Goal: Transaction & Acquisition: Purchase product/service

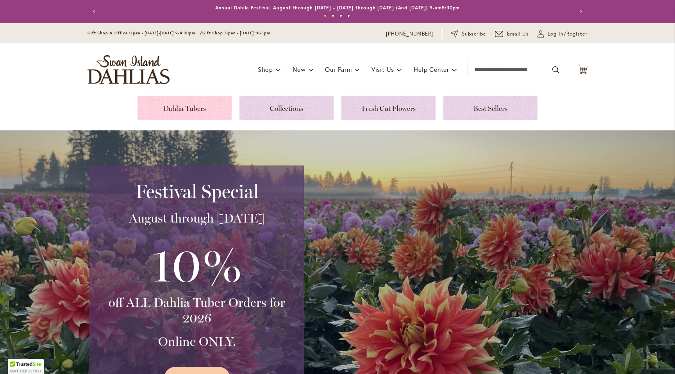
click at [169, 107] on link at bounding box center [184, 108] width 94 height 25
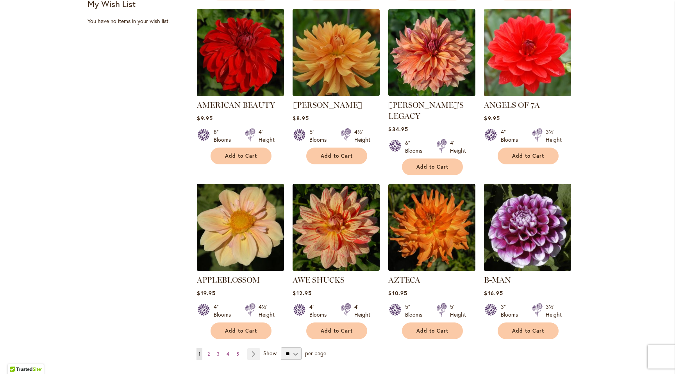
scroll to position [523, 0]
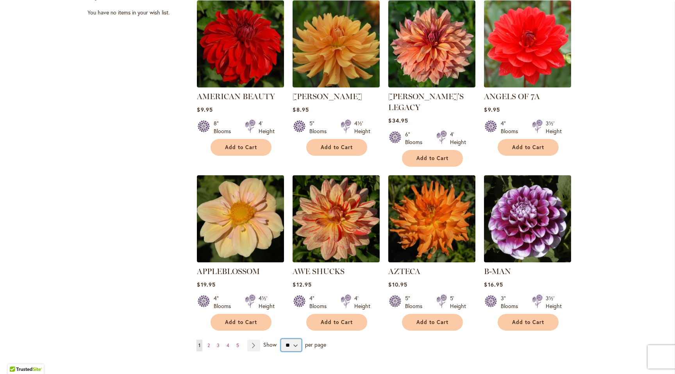
click at [292, 339] on select "** ** ** **" at bounding box center [291, 345] width 21 height 12
select select "**"
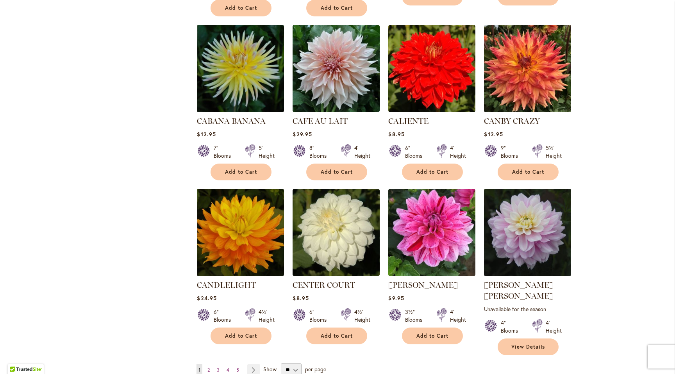
scroll to position [2500, 0]
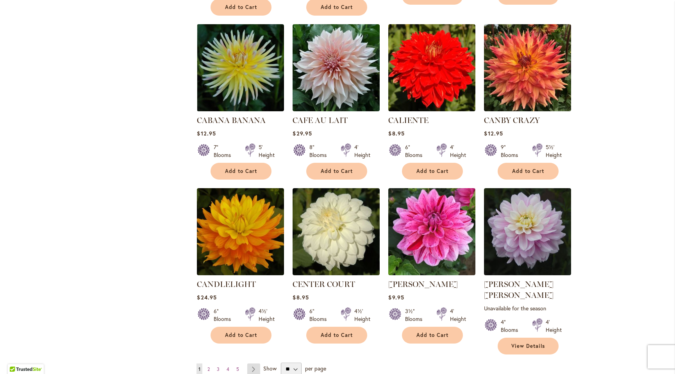
click at [250, 364] on link "Page Next" at bounding box center [253, 370] width 13 height 12
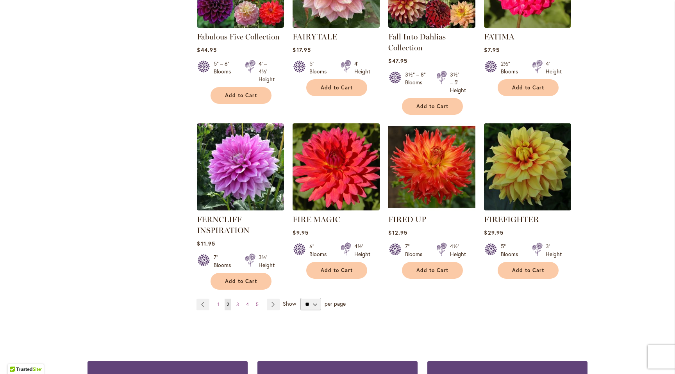
scroll to position [2636, 0]
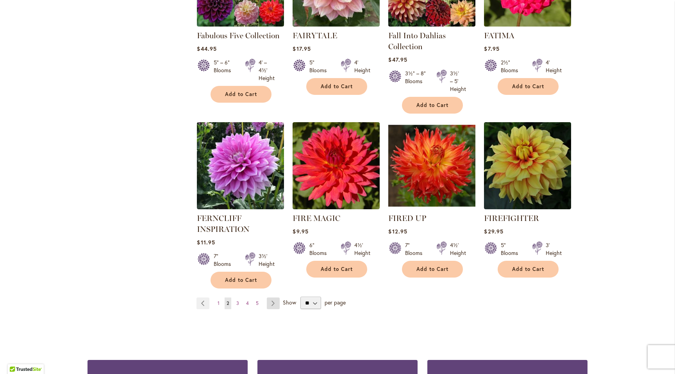
click at [270, 298] on link "Page Next" at bounding box center [273, 304] width 13 height 12
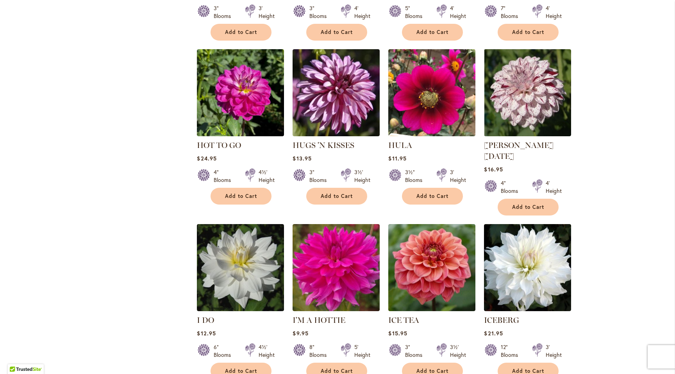
scroll to position [2538, 0]
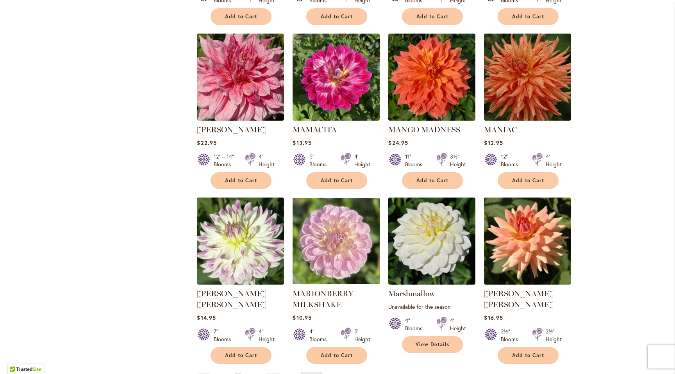
scroll to position [2532, 0]
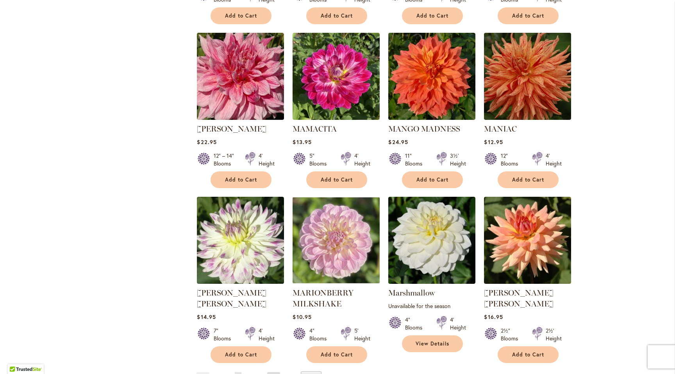
click at [271, 372] on link "Page Next" at bounding box center [273, 378] width 13 height 12
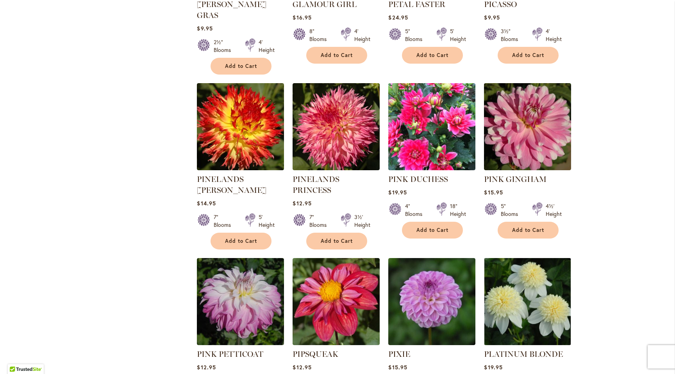
scroll to position [2477, 0]
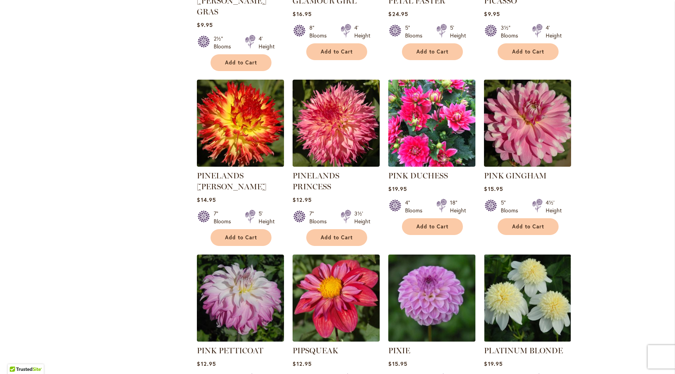
click at [401, 258] on img at bounding box center [431, 298] width 91 height 91
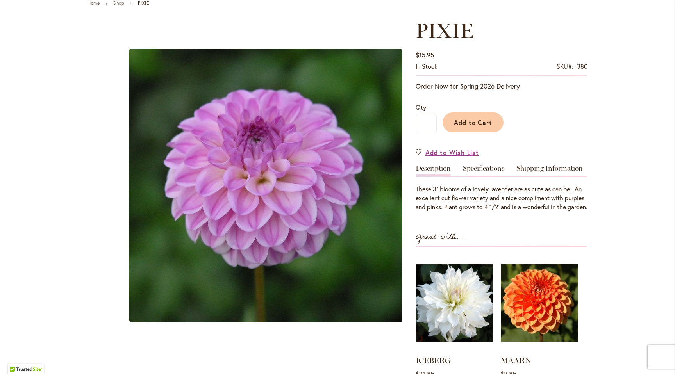
scroll to position [94, 0]
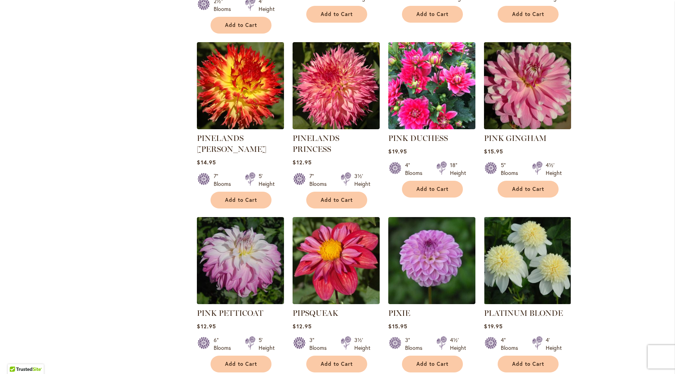
scroll to position [2516, 0]
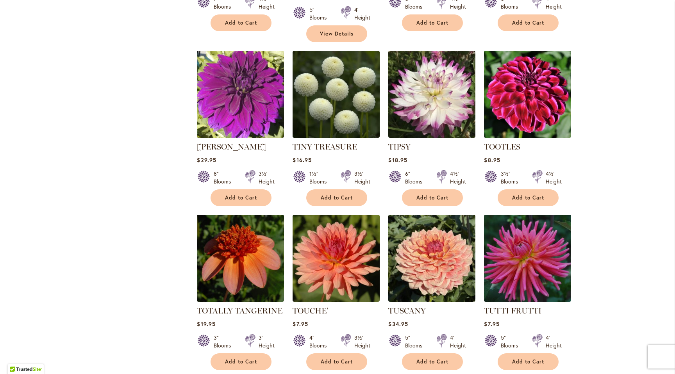
scroll to position [2494, 0]
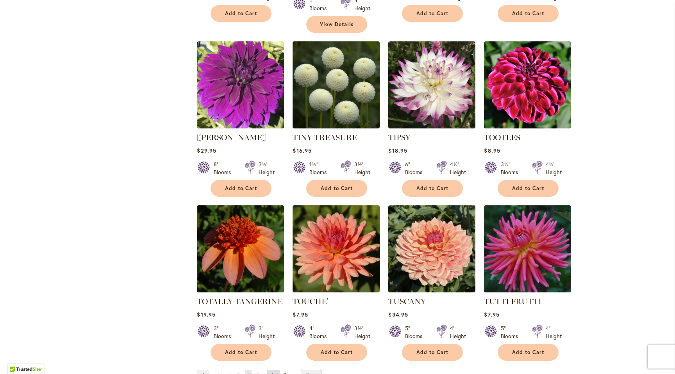
click at [267, 370] on link "Page Next" at bounding box center [273, 376] width 13 height 12
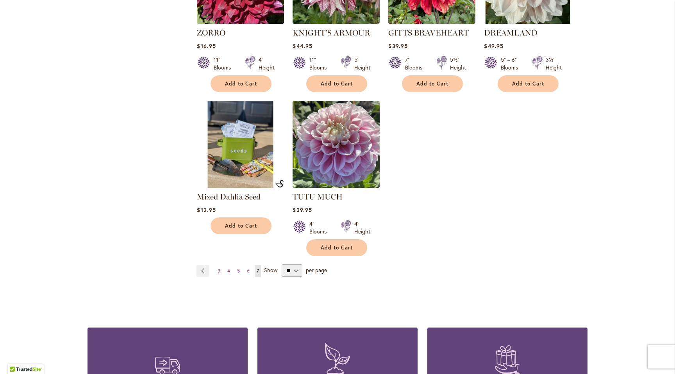
scroll to position [1285, 0]
